Goal: Check status: Check status

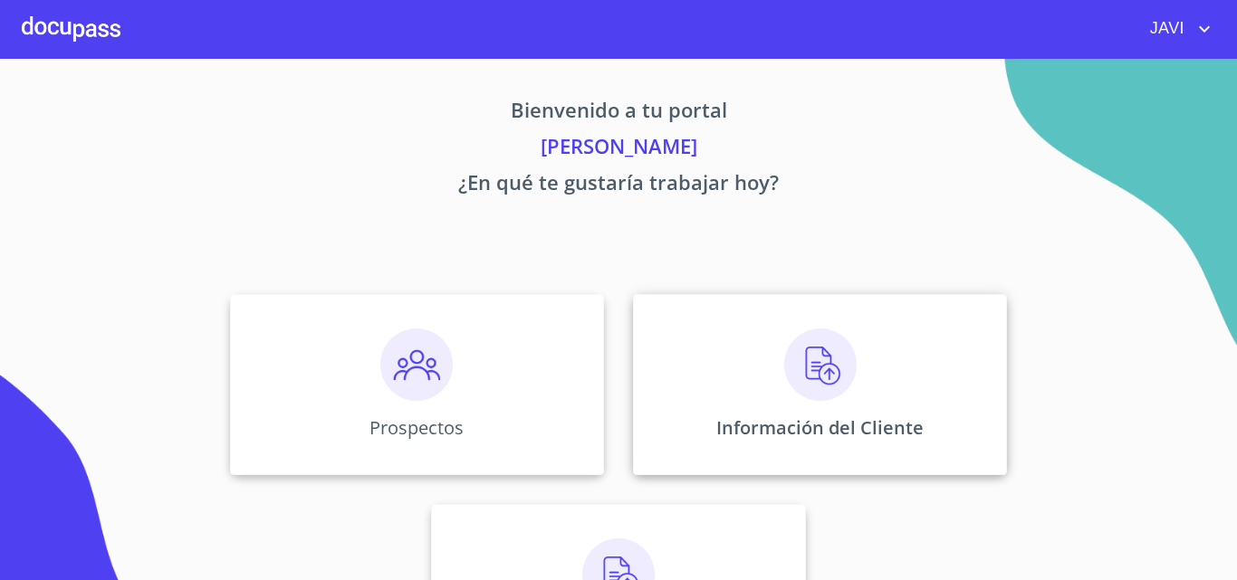
click at [815, 376] on img at bounding box center [820, 365] width 72 height 72
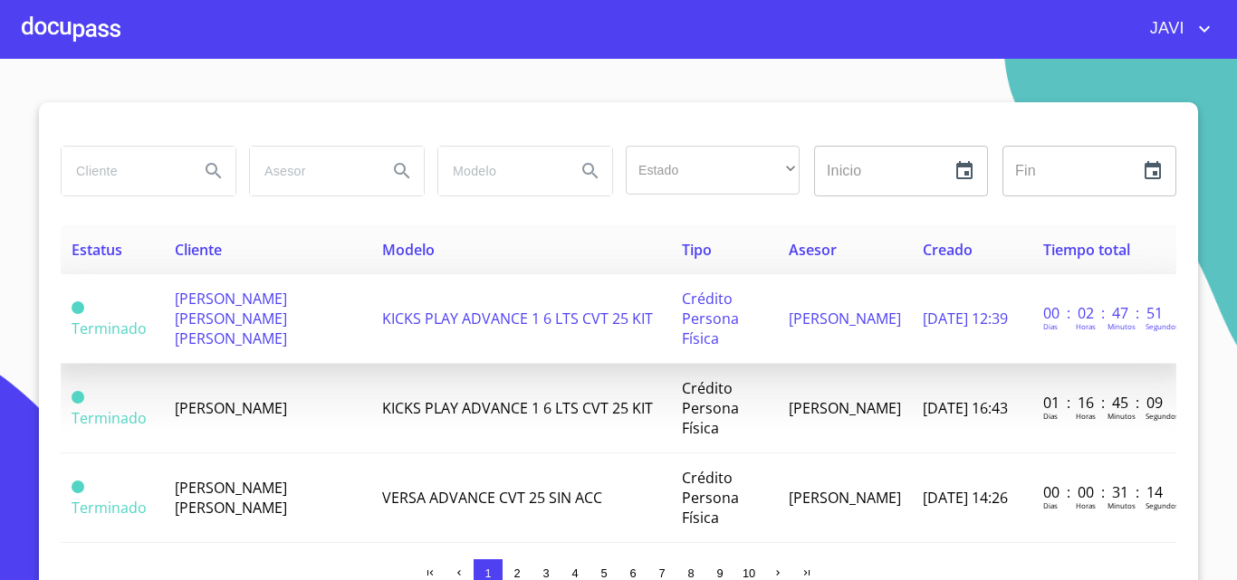
click at [469, 320] on span "KICKS PLAY ADVANCE 1 6 LTS CVT 25 KIT" at bounding box center [517, 319] width 271 height 20
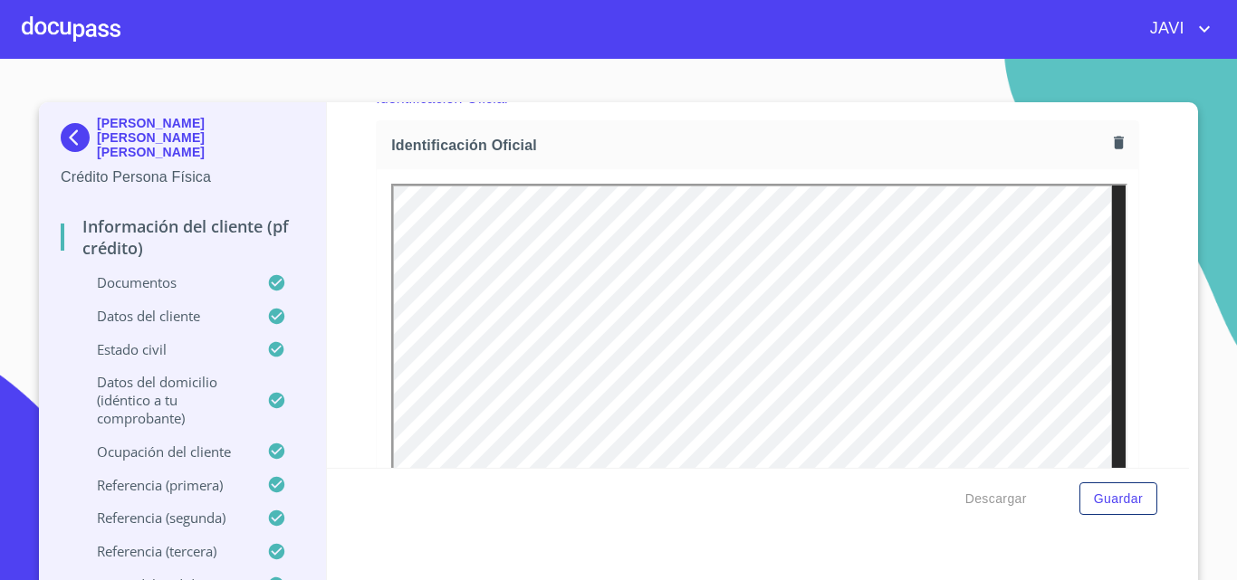
scroll to position [272, 0]
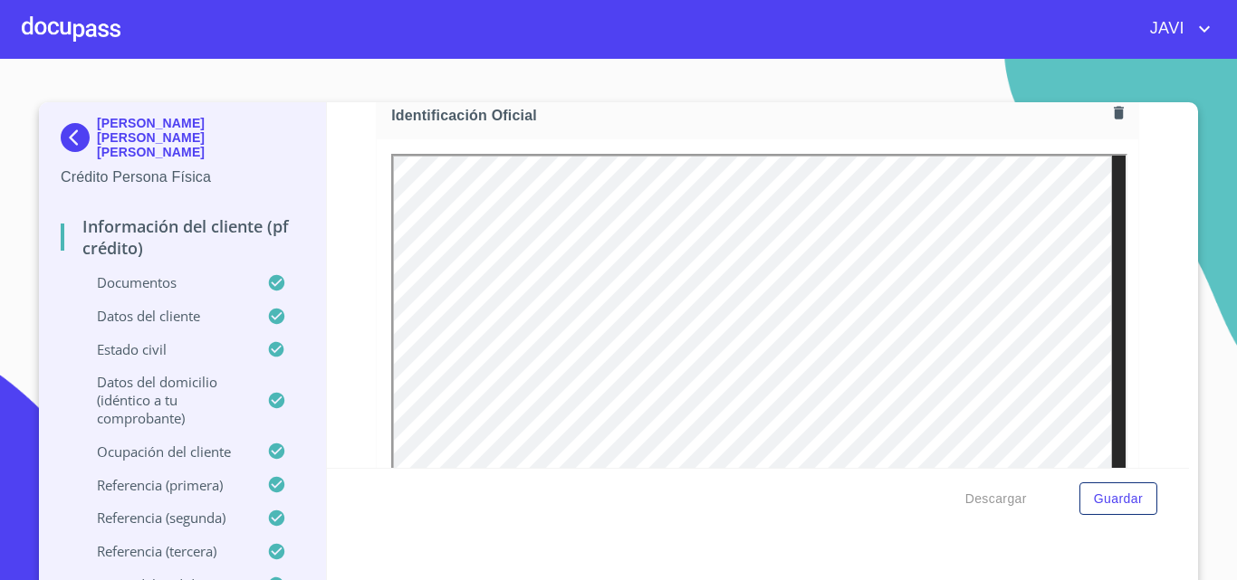
click at [67, 30] on div at bounding box center [71, 29] width 99 height 58
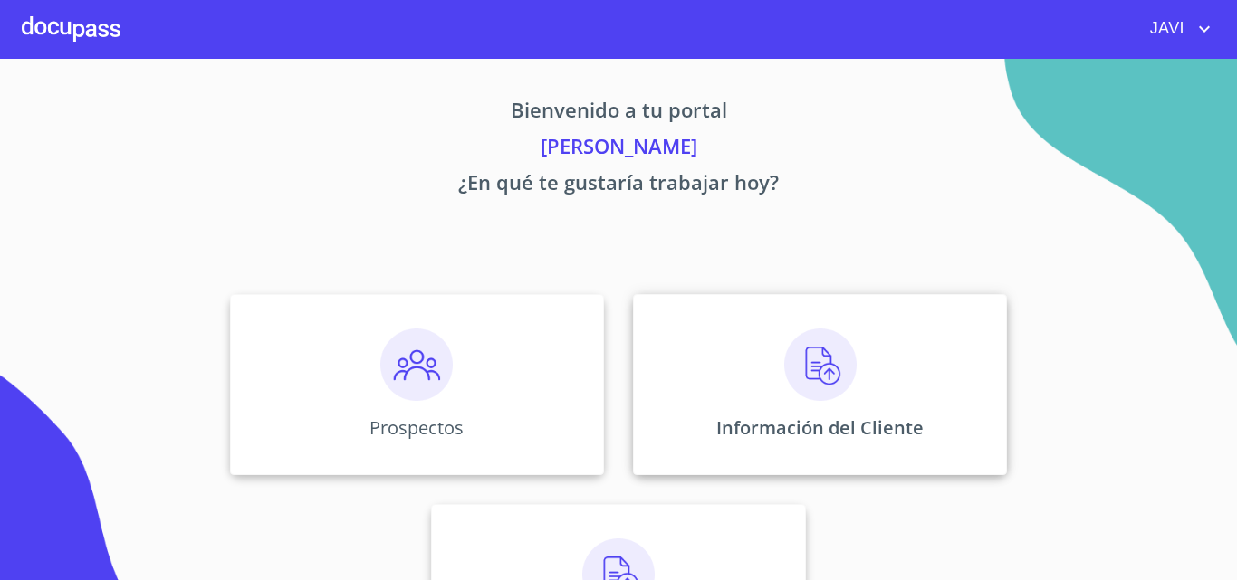
click at [819, 369] on img at bounding box center [820, 365] width 72 height 72
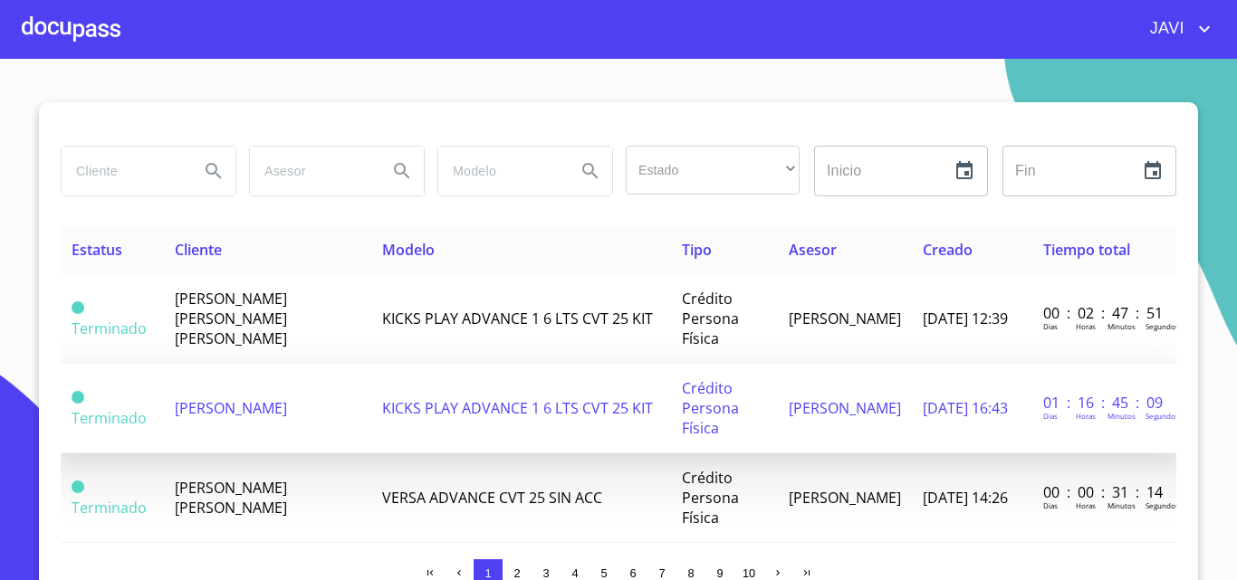
click at [446, 406] on span "KICKS PLAY ADVANCE 1 6 LTS CVT 25 KIT" at bounding box center [517, 408] width 271 height 20
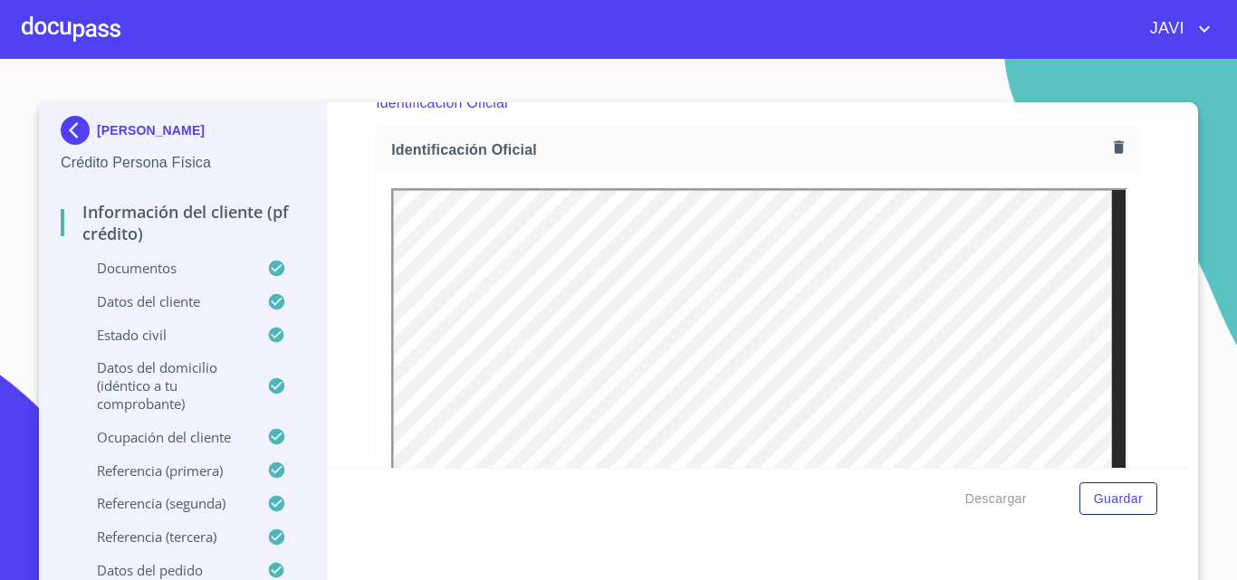
scroll to position [362, 0]
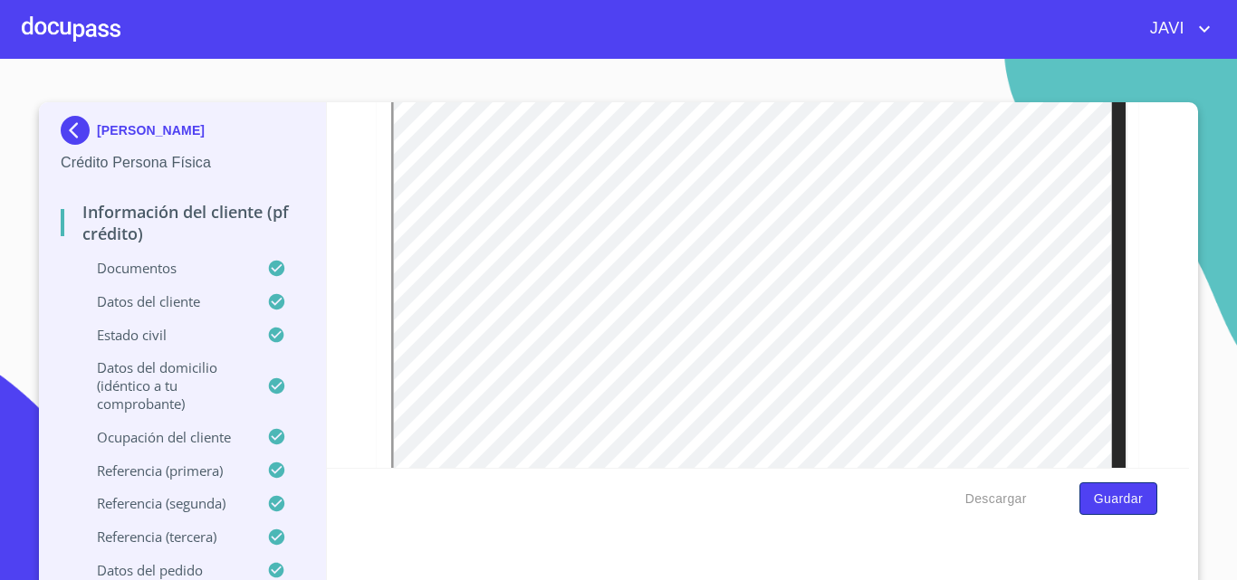
click at [1133, 496] on span "Guardar" at bounding box center [1118, 499] width 49 height 23
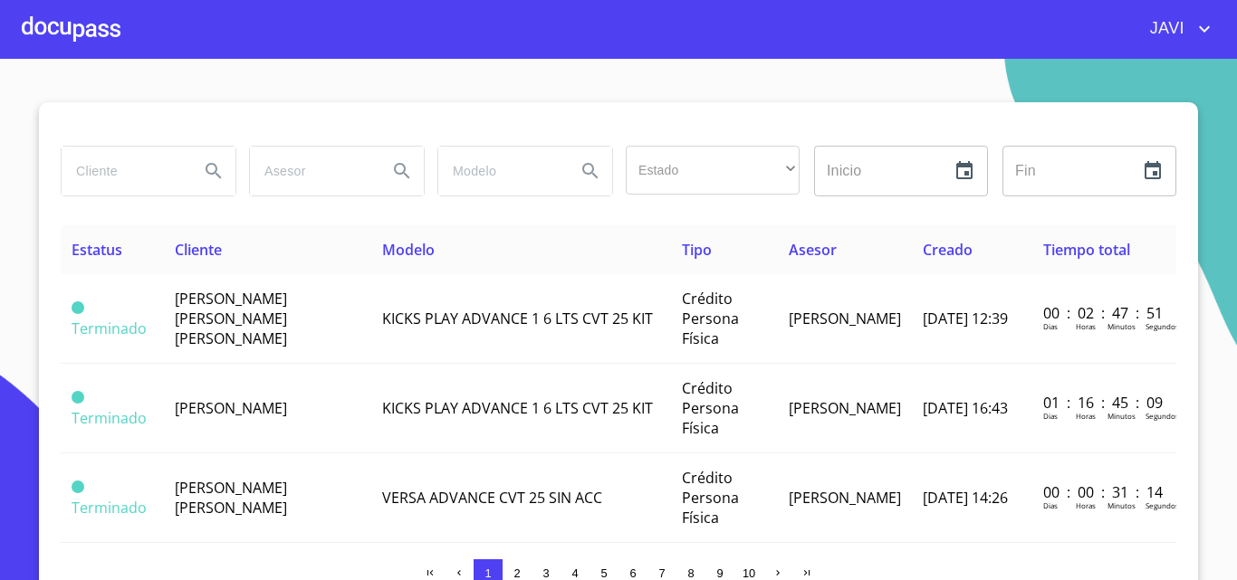
click at [72, 23] on div at bounding box center [71, 29] width 99 height 58
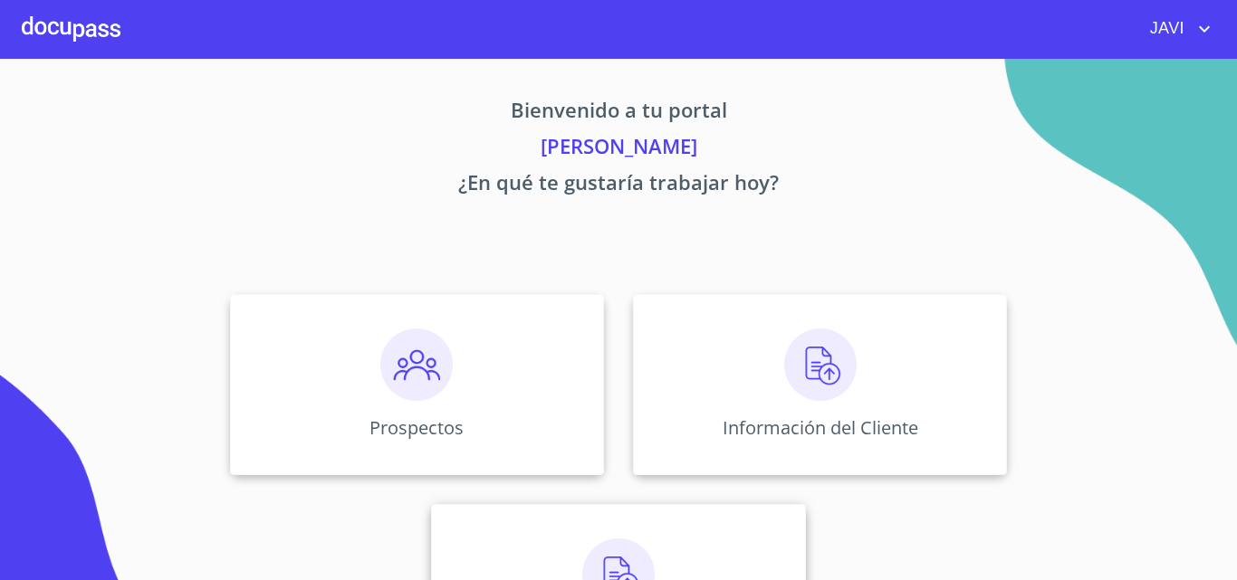
click at [614, 555] on img at bounding box center [618, 575] width 72 height 72
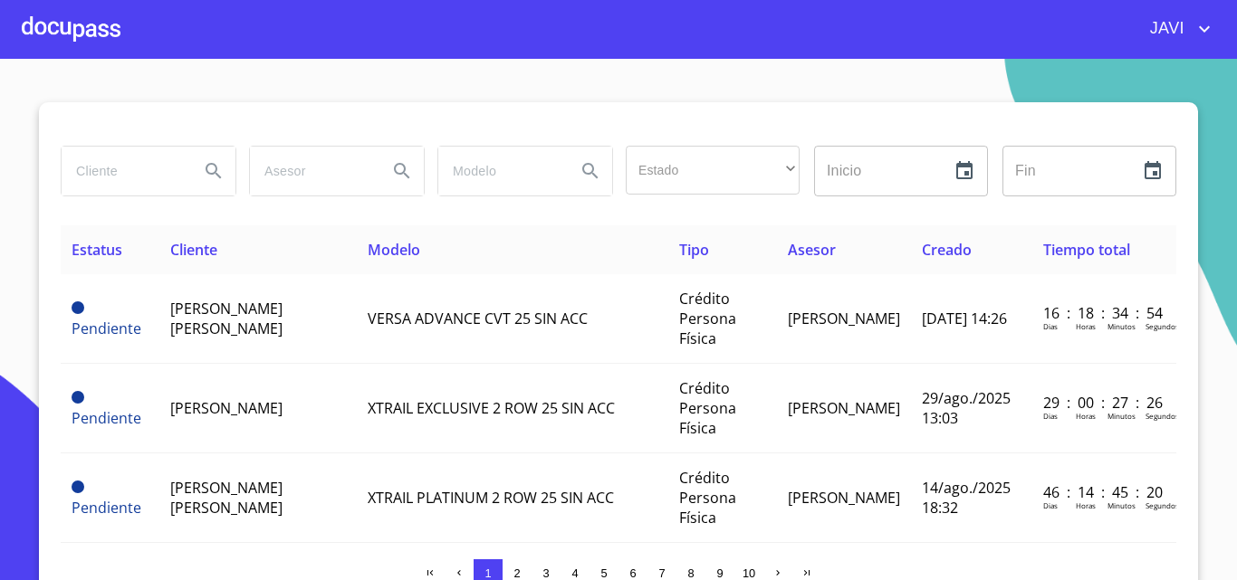
click at [105, 175] on input "search" at bounding box center [123, 171] width 123 height 49
type input "[PERSON_NAME]"
click at [203, 169] on icon "Search" at bounding box center [214, 171] width 22 height 22
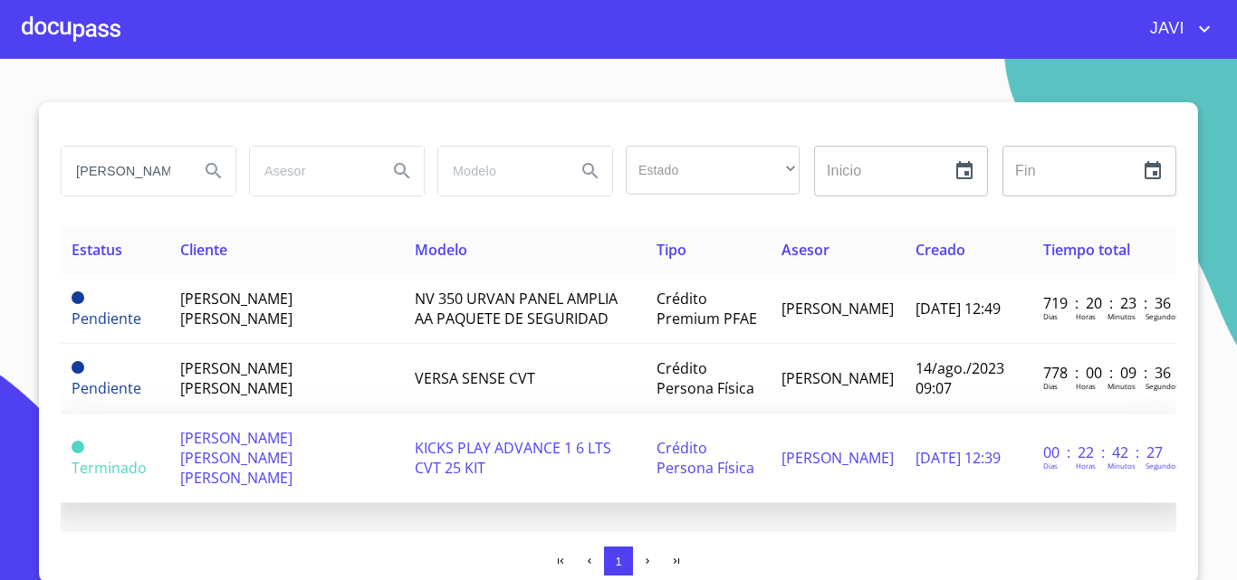
click at [486, 445] on span "KICKS PLAY ADVANCE 1 6 LTS CVT 25 KIT" at bounding box center [513, 458] width 196 height 40
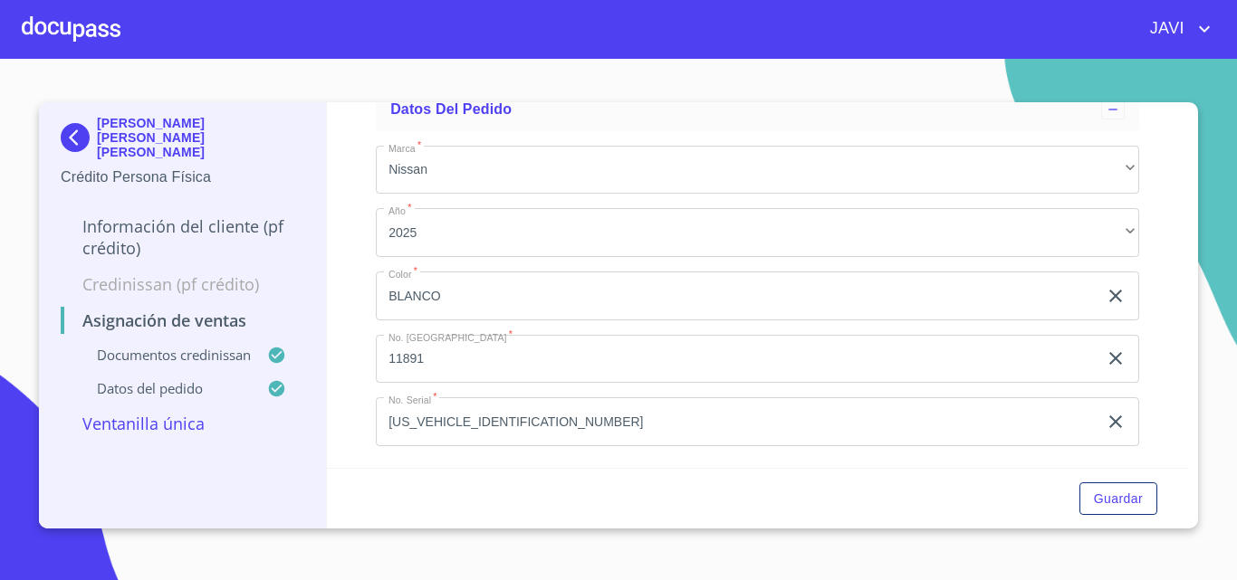
scroll to position [556, 0]
click at [86, 27] on div at bounding box center [71, 29] width 99 height 58
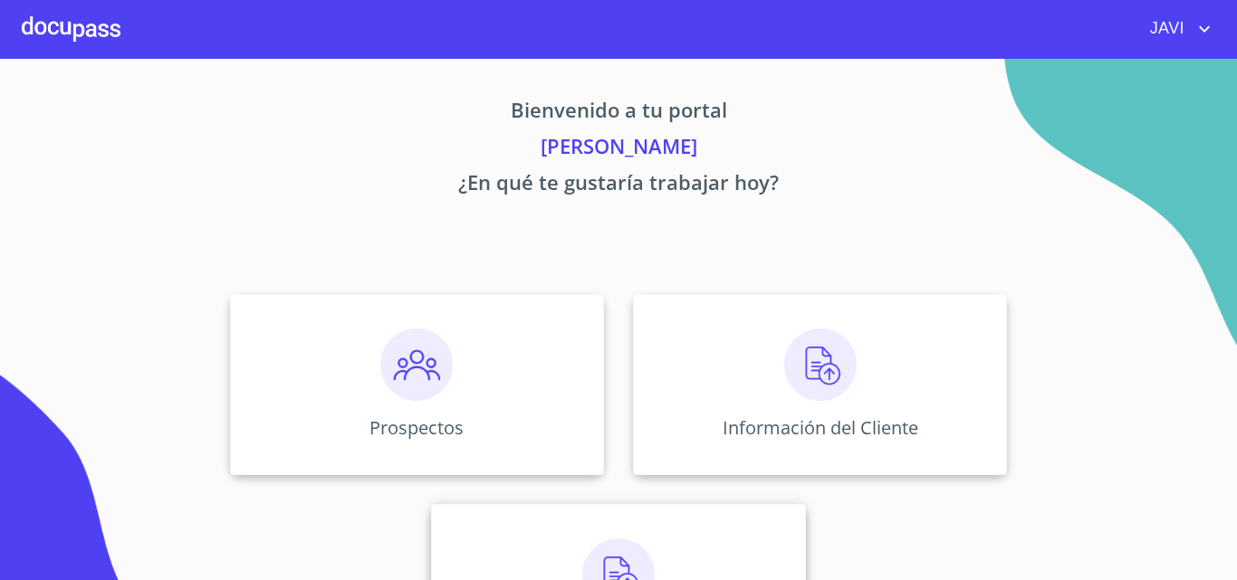
click at [611, 555] on img at bounding box center [618, 575] width 72 height 72
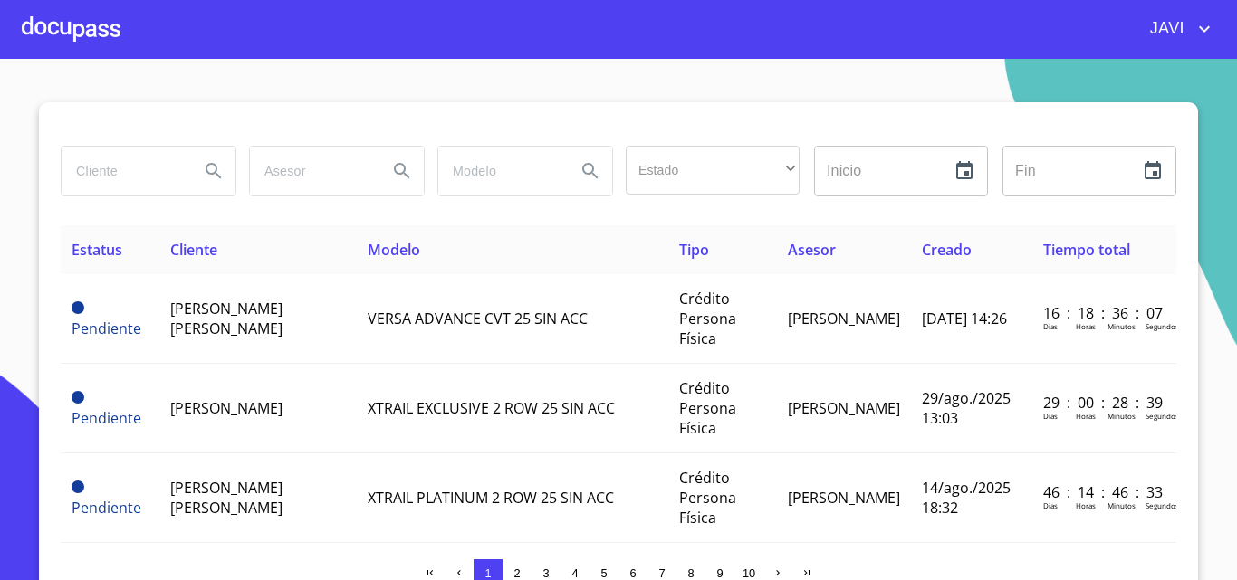
click at [100, 169] on input "search" at bounding box center [123, 171] width 123 height 49
type input "[PERSON_NAME]"
click at [210, 168] on icon "Search" at bounding box center [212, 170] width 15 height 15
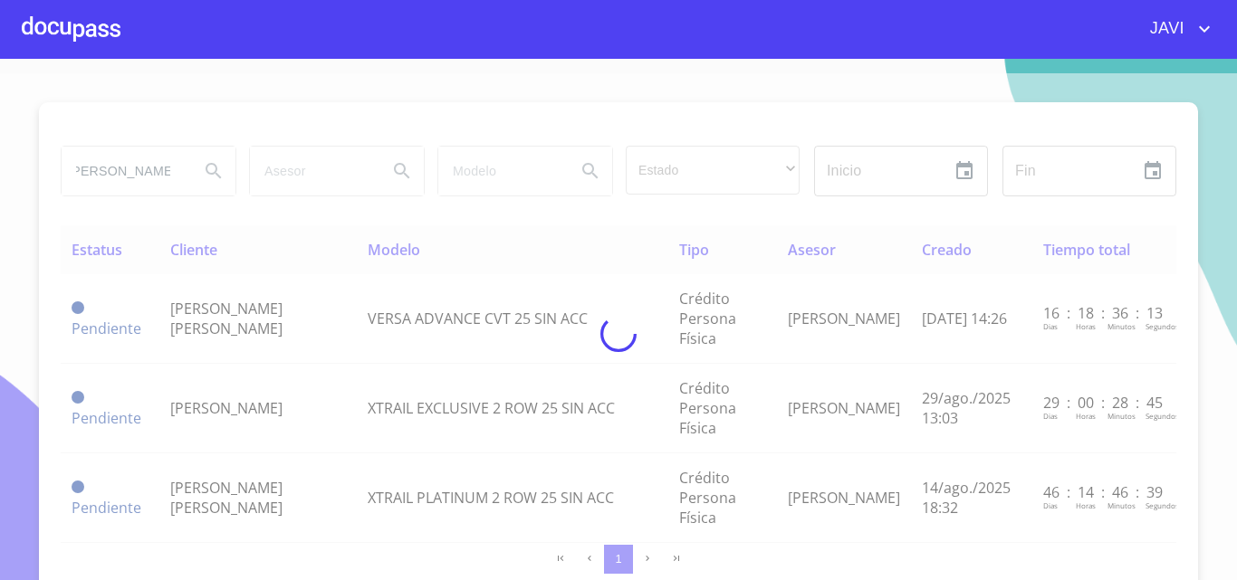
scroll to position [0, 0]
